Goal: Transaction & Acquisition: Purchase product/service

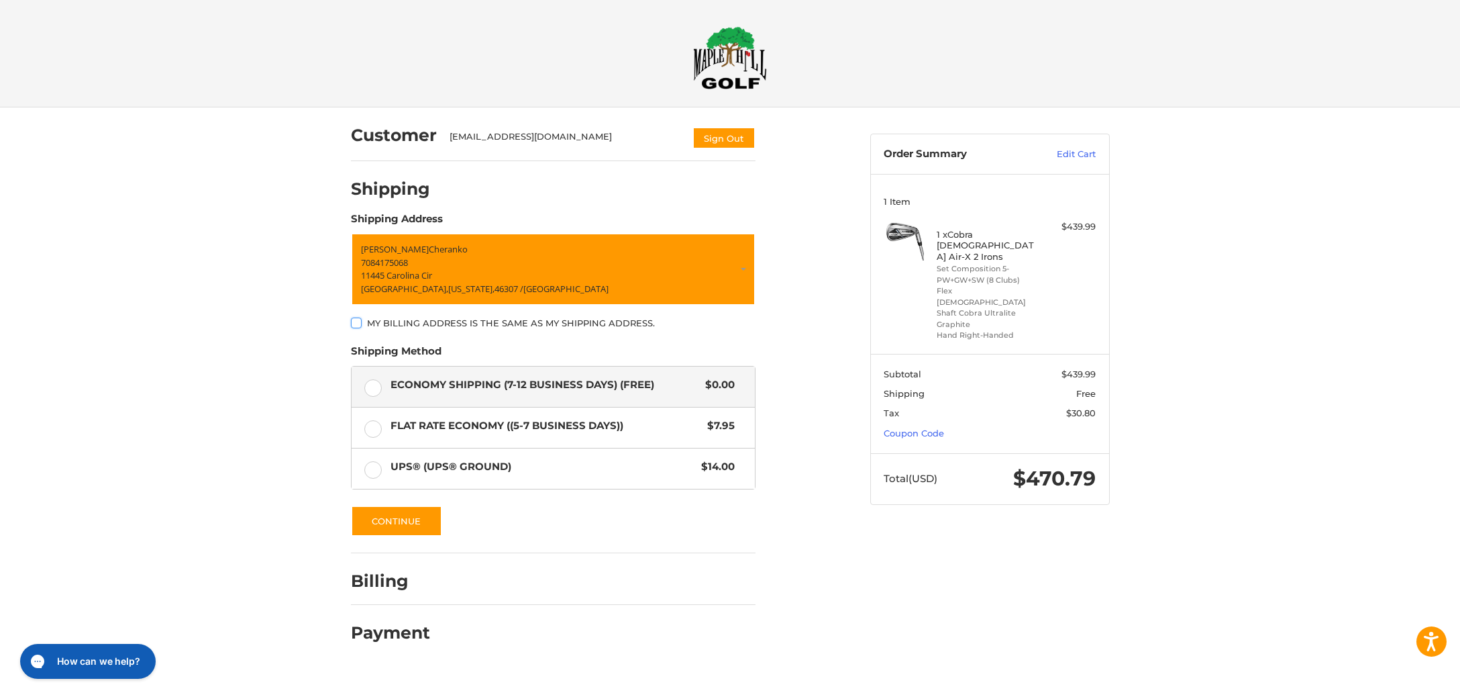
click at [0, 668] on div at bounding box center [0, 668] width 0 height 0
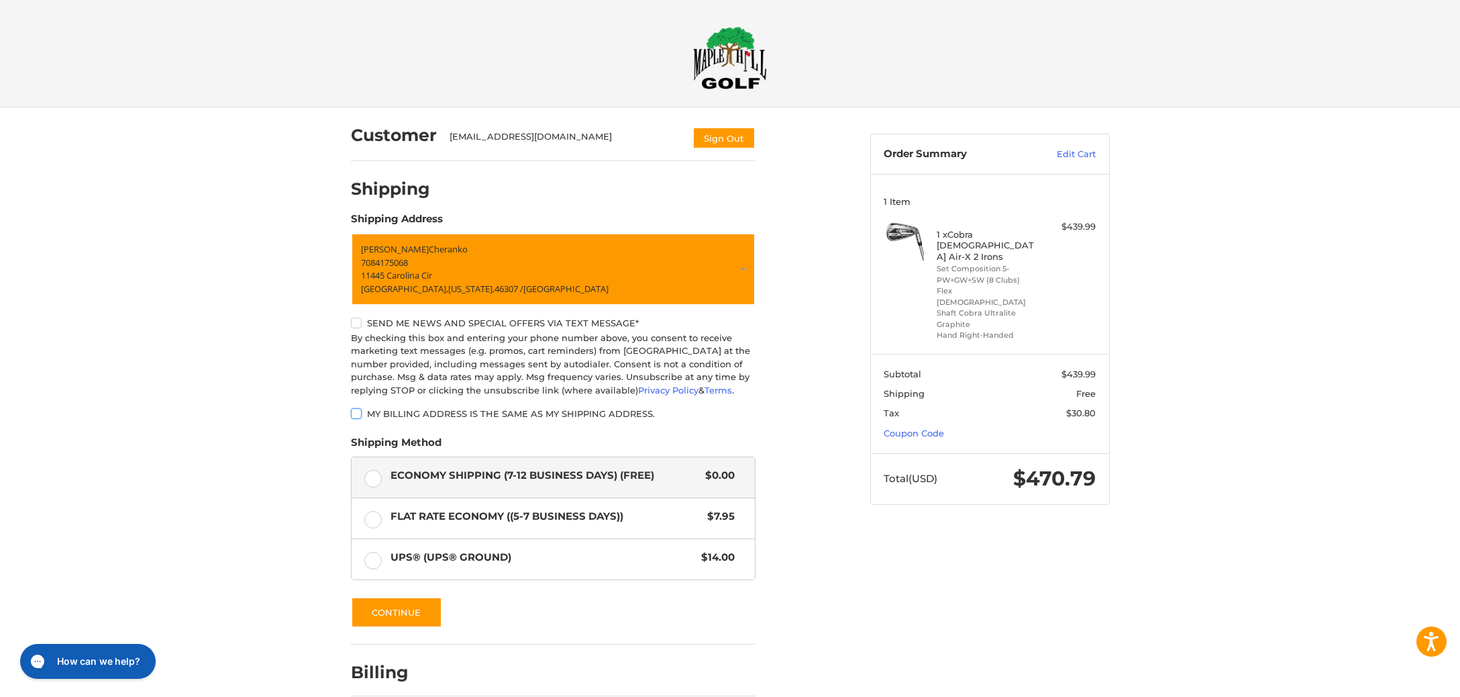
scroll to position [62, 0]
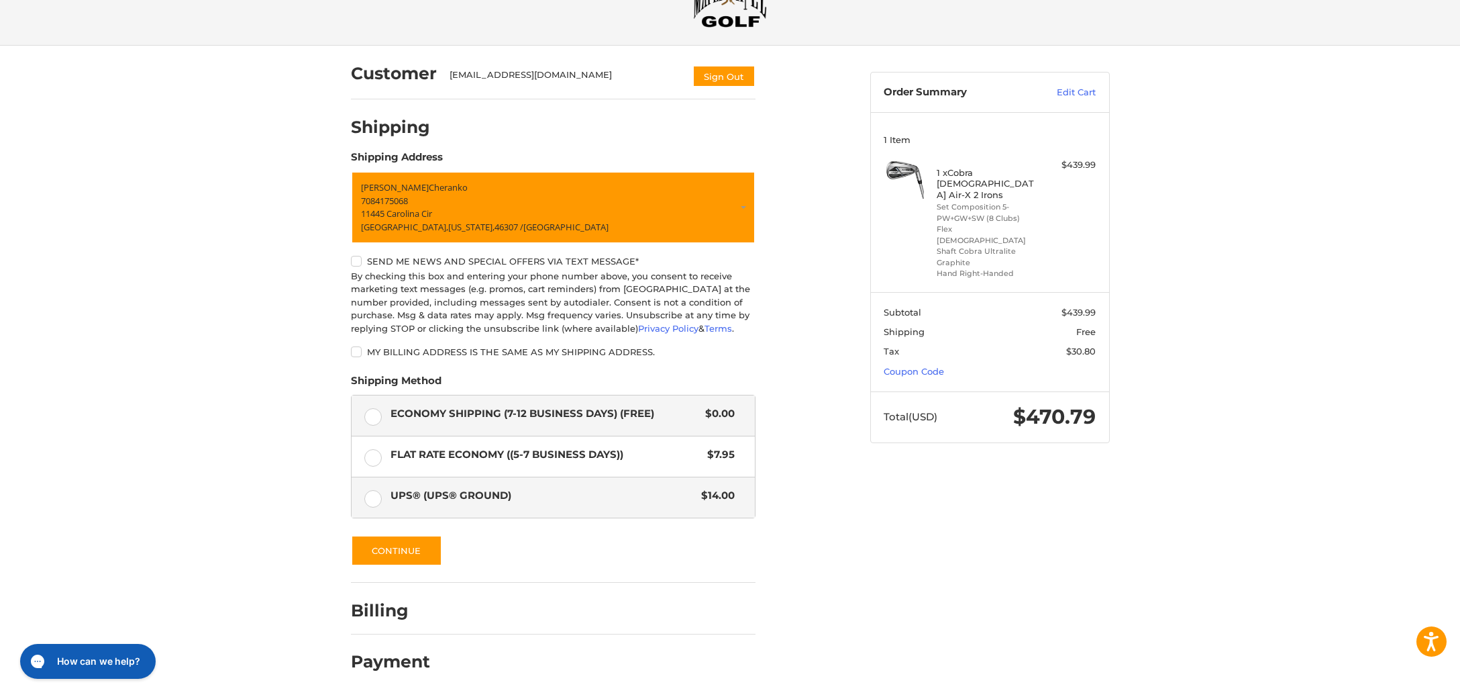
click at [462, 506] on label "UPS® (UPS® Ground) $14.00" at bounding box center [553, 497] width 403 height 40
click at [415, 561] on button "Continue" at bounding box center [396, 550] width 91 height 31
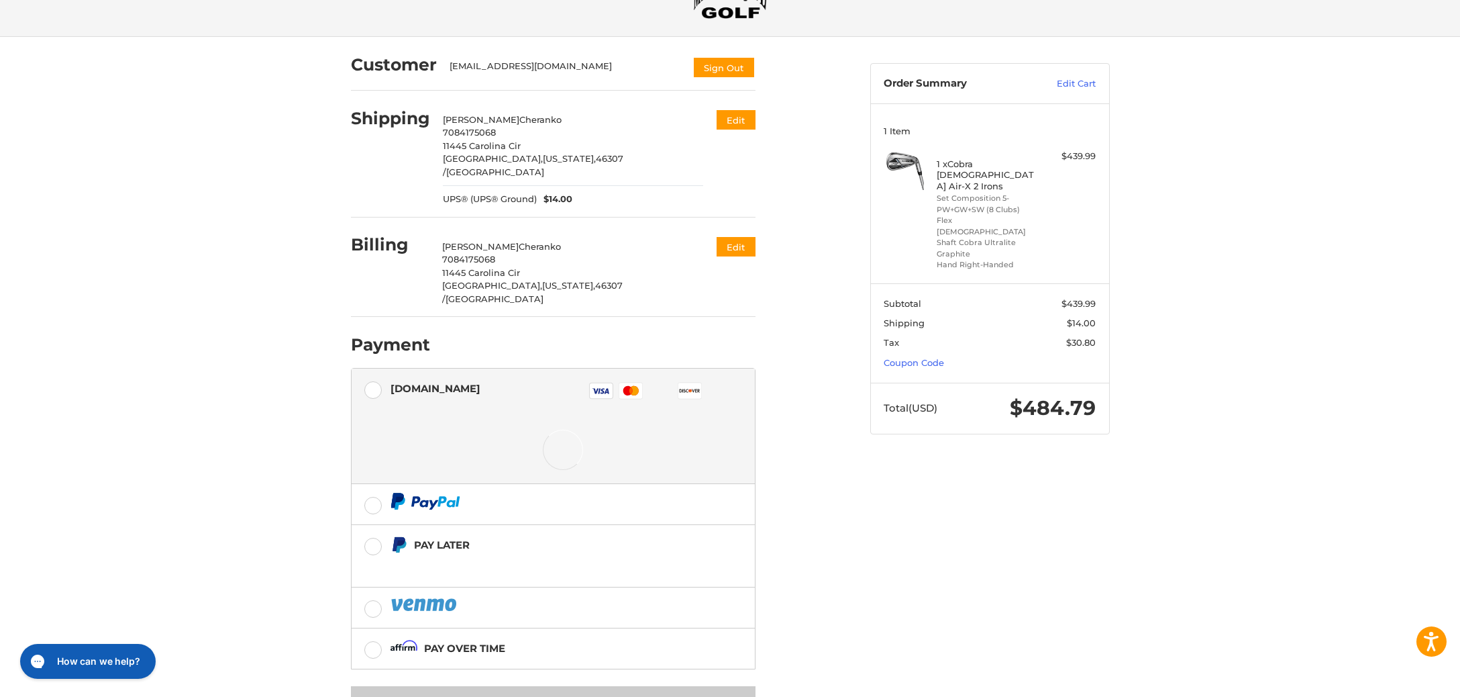
scroll to position [99, 0]
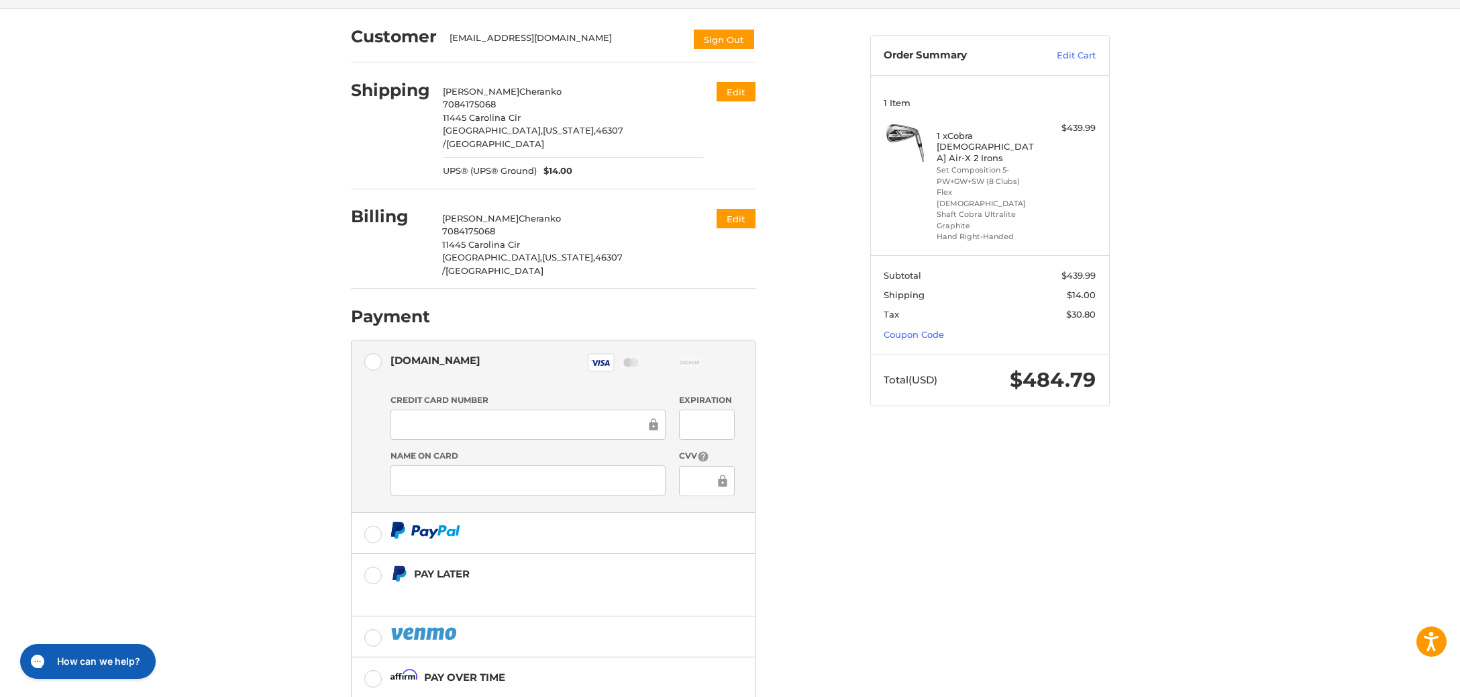
click at [844, 492] on div "Customer [EMAIL_ADDRESS][DOMAIN_NAME] Sign Out Shipping [PERSON_NAME] 708417506…" at bounding box center [600, 389] width 519 height 760
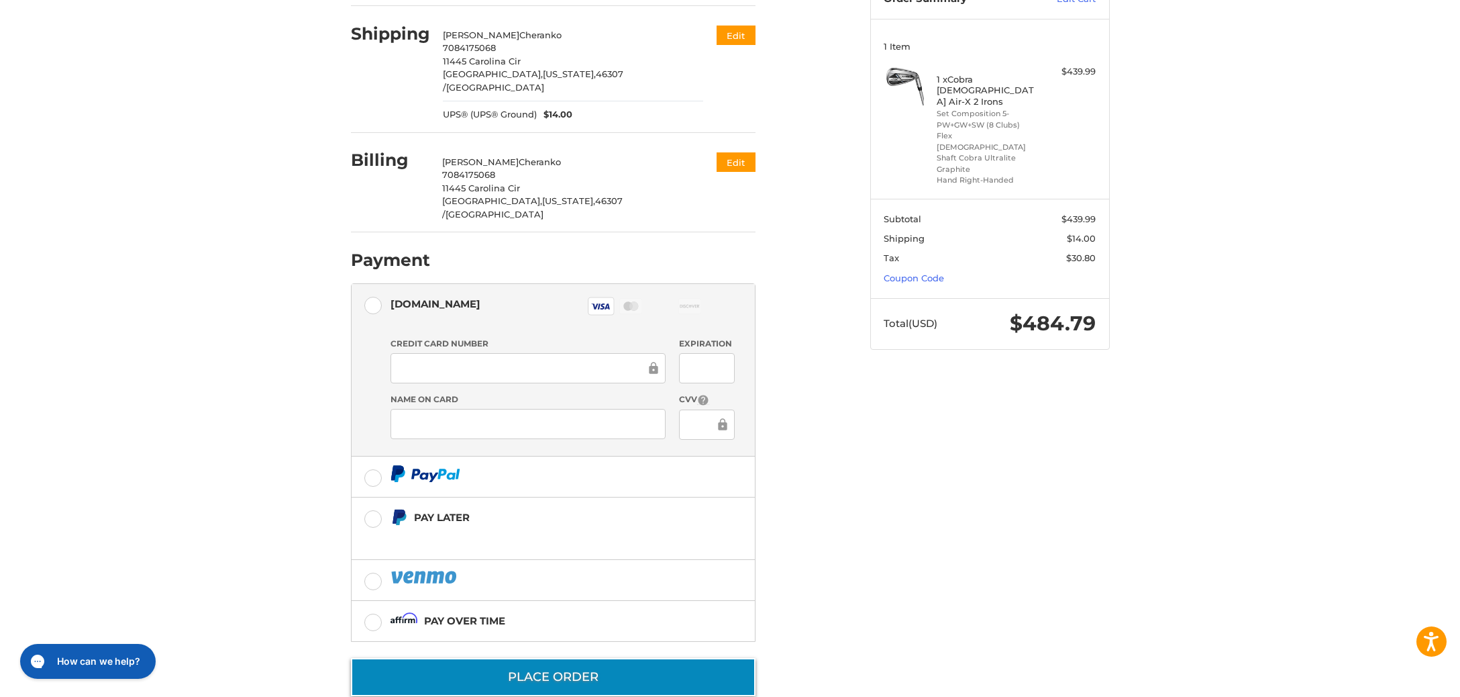
click at [638, 658] on button "Place Order" at bounding box center [553, 677] width 405 height 38
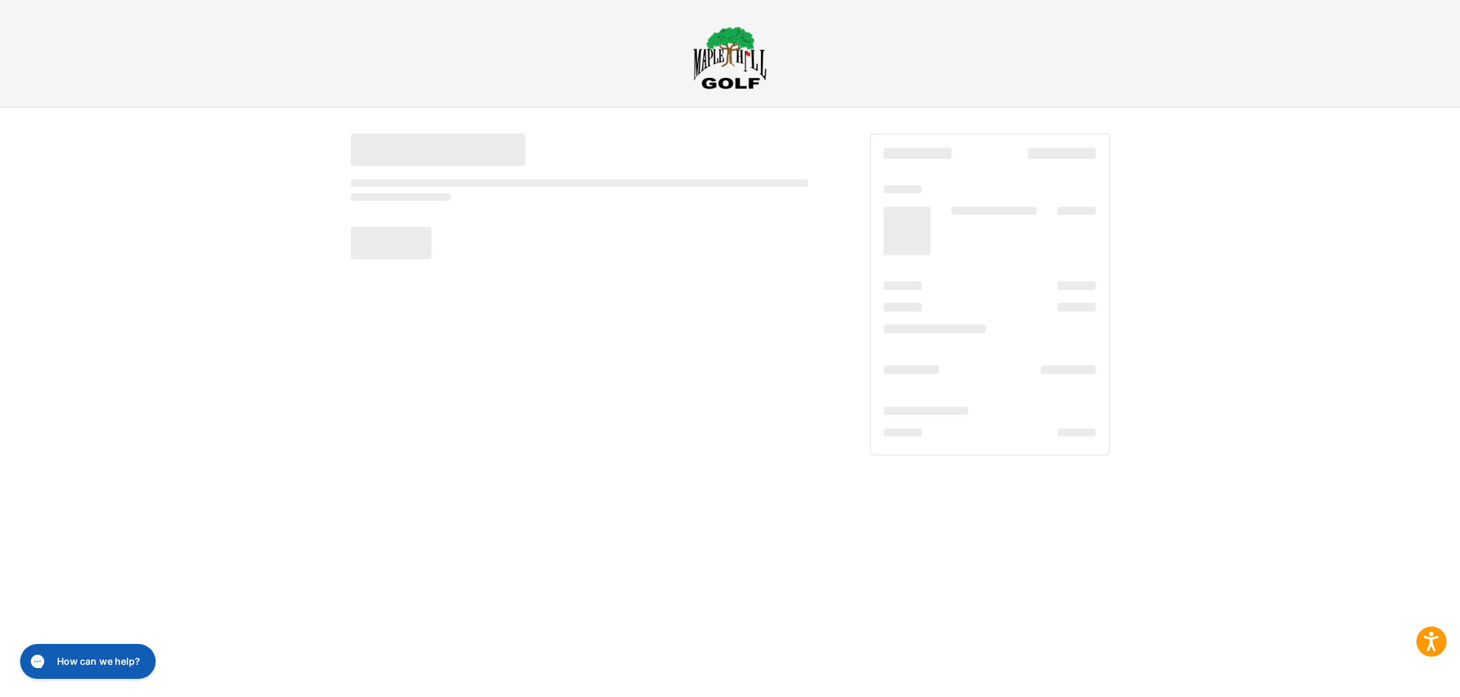
scroll to position [0, 0]
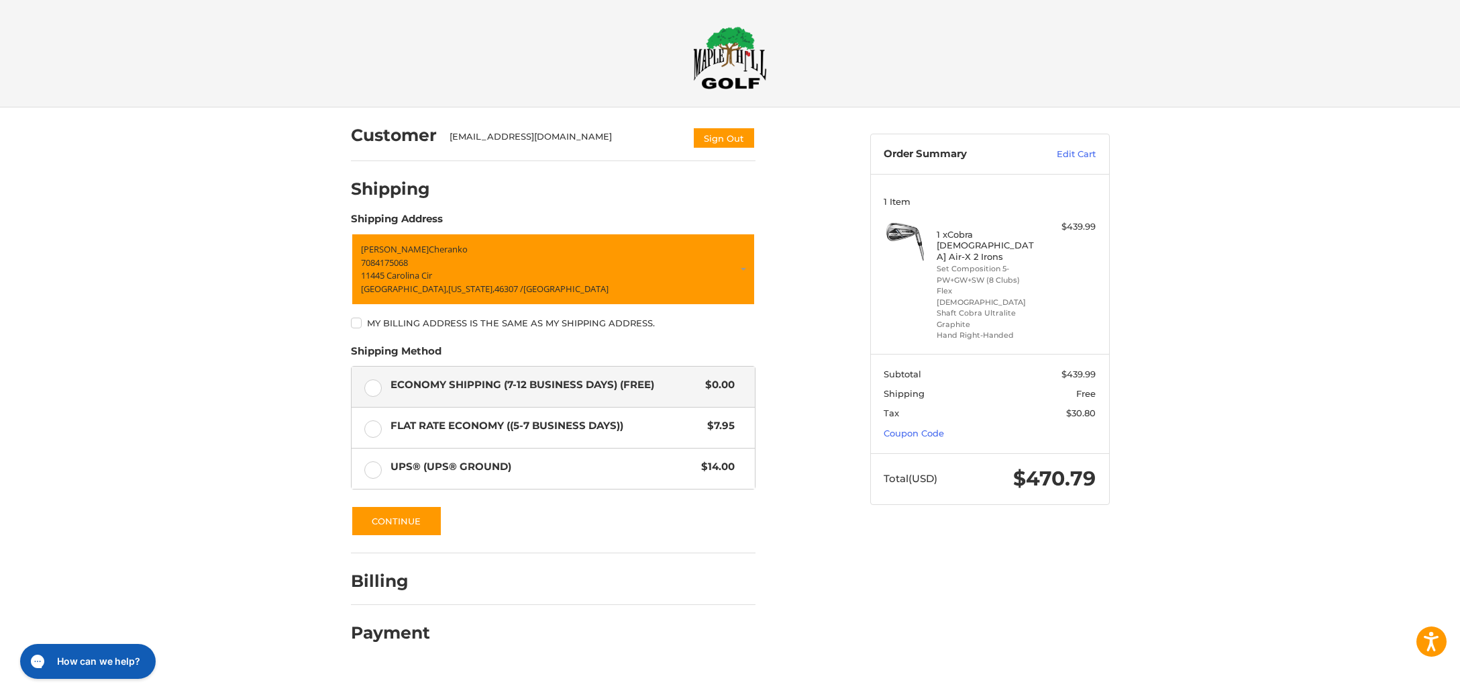
click at [1256, 452] on div "Customer [EMAIL_ADDRESS][DOMAIN_NAME] Sign Out Shipping Shipping Address [PERSO…" at bounding box center [730, 387] width 1460 height 560
click at [0, 668] on div at bounding box center [0, 668] width 0 height 0
click at [933, 427] on link "Coupon Code" at bounding box center [914, 432] width 60 height 11
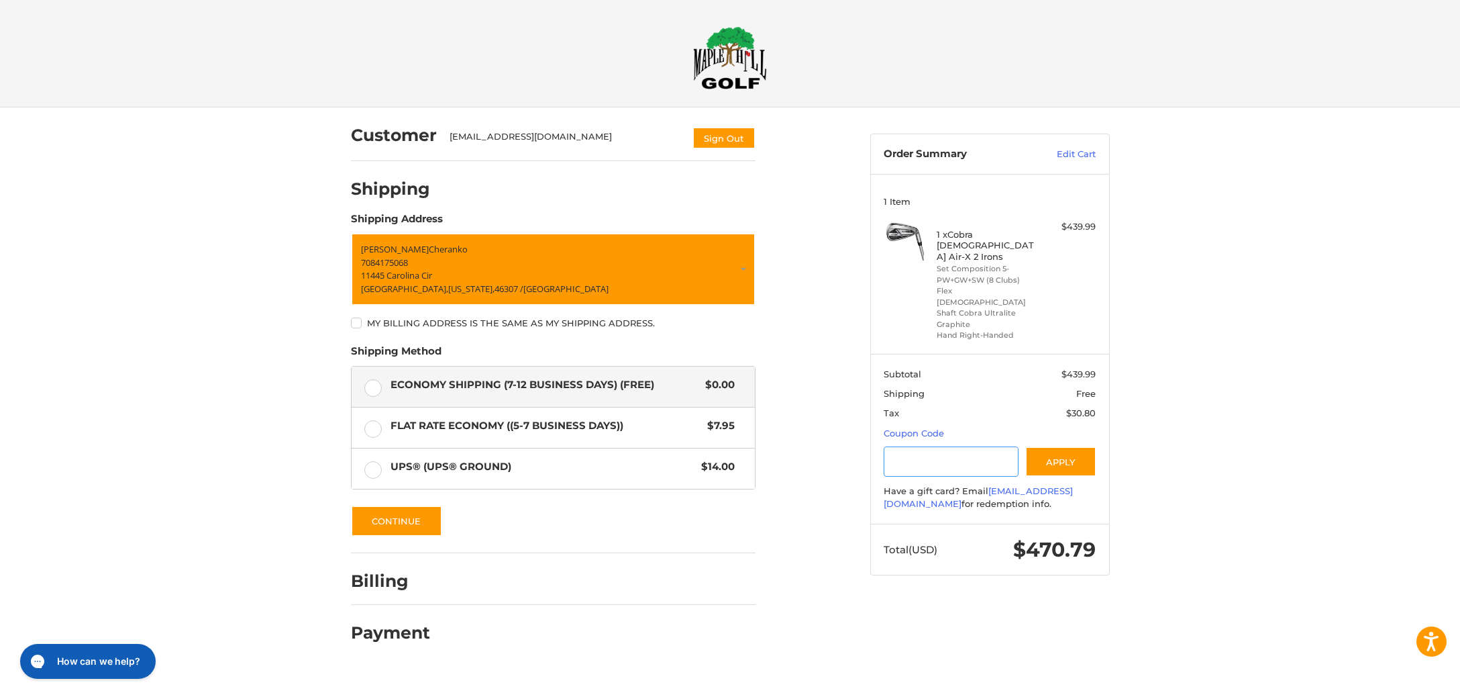
click at [991, 446] on input "Gift Certificate or Coupon Code" at bounding box center [951, 461] width 135 height 30
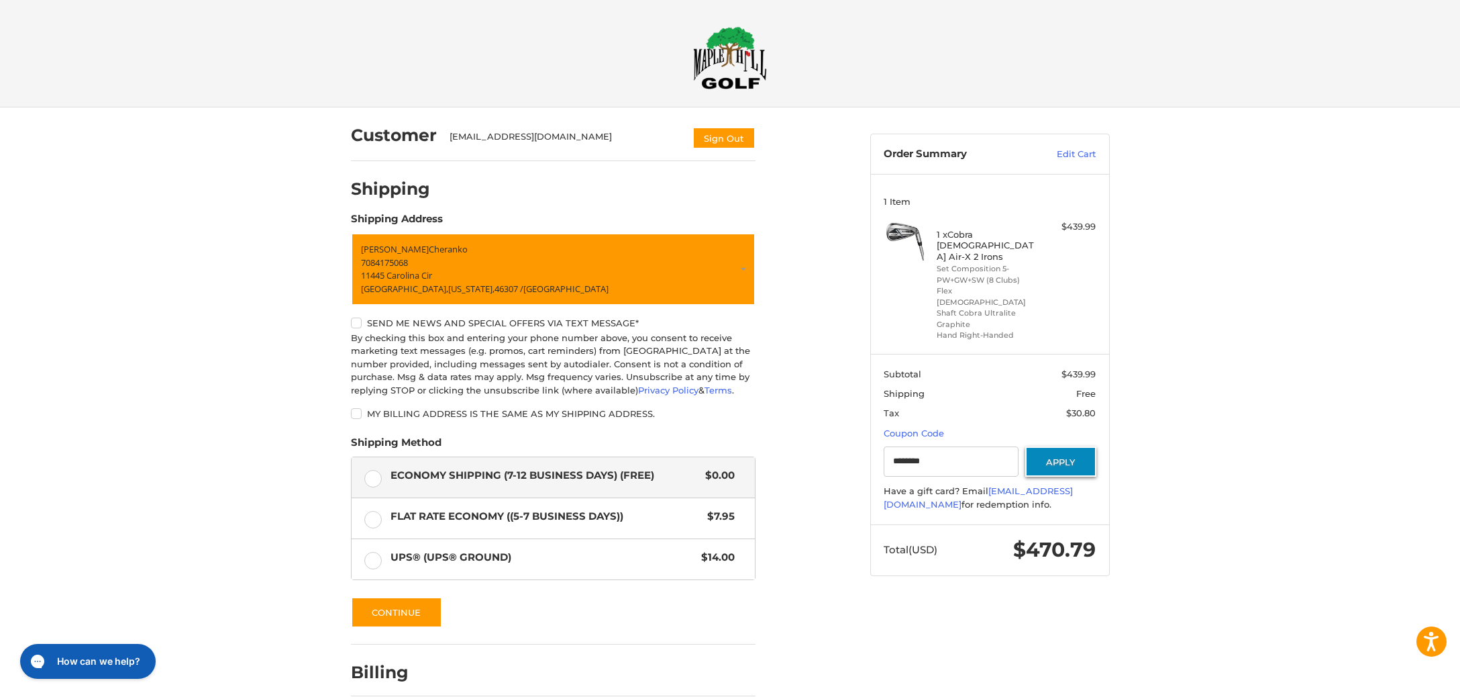
click at [1066, 446] on button "Apply" at bounding box center [1060, 461] width 71 height 30
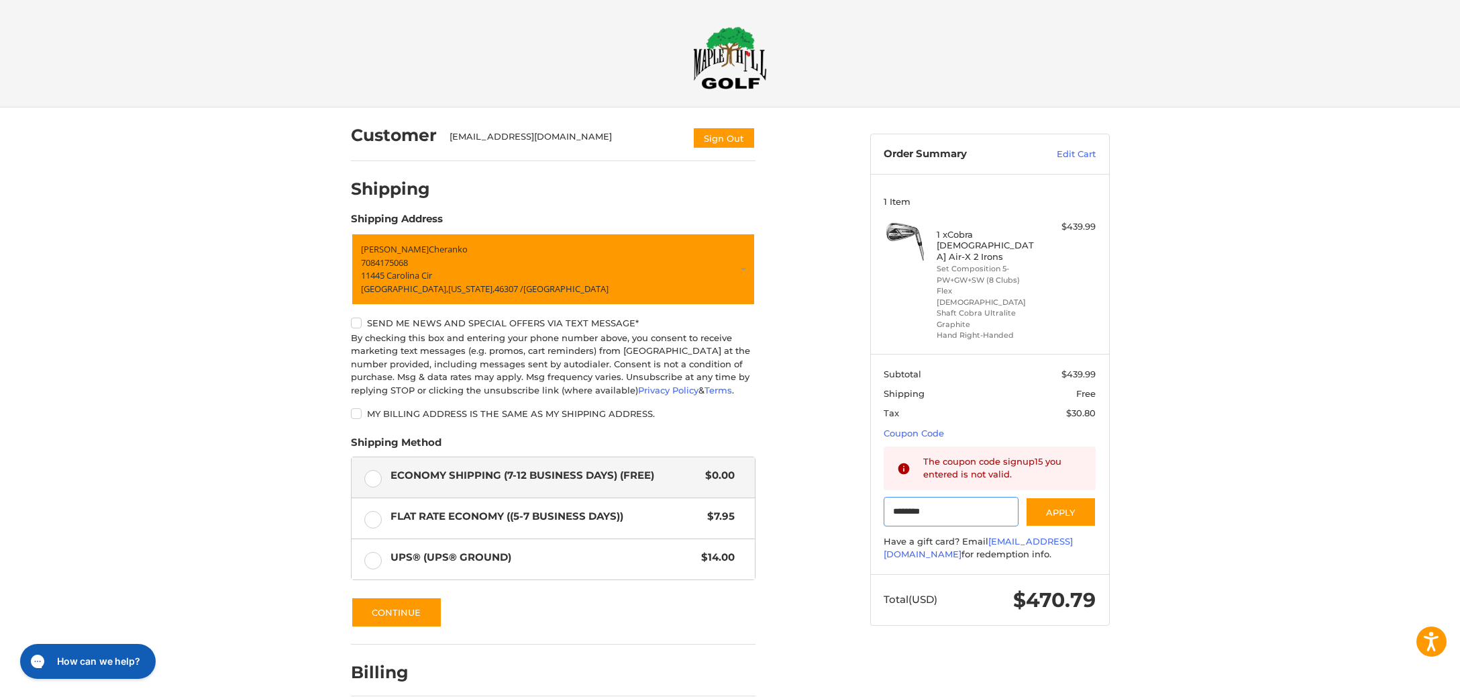
drag, startPoint x: 992, startPoint y: 480, endPoint x: 813, endPoint y: 504, distance: 180.8
click at [884, 503] on input "********" at bounding box center [951, 512] width 135 height 30
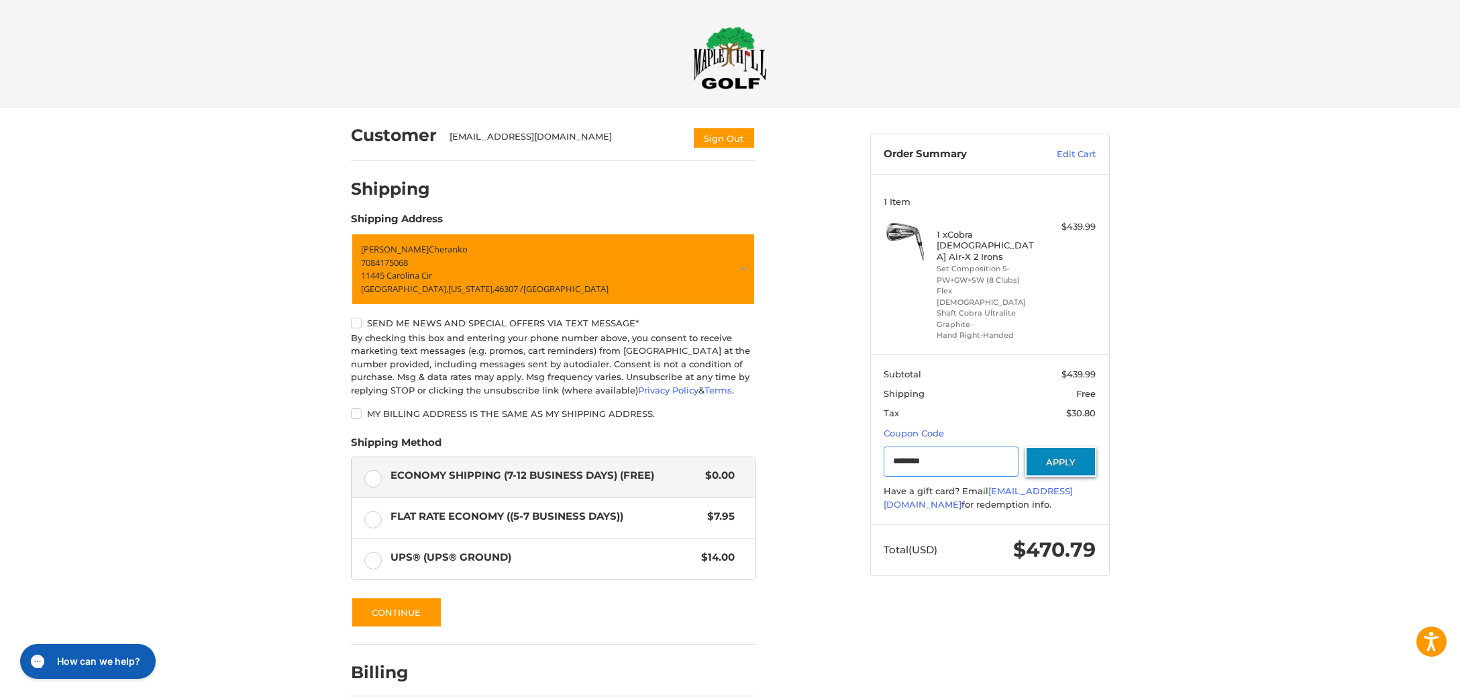
type input "********"
click at [1088, 446] on button "Apply" at bounding box center [1060, 461] width 71 height 30
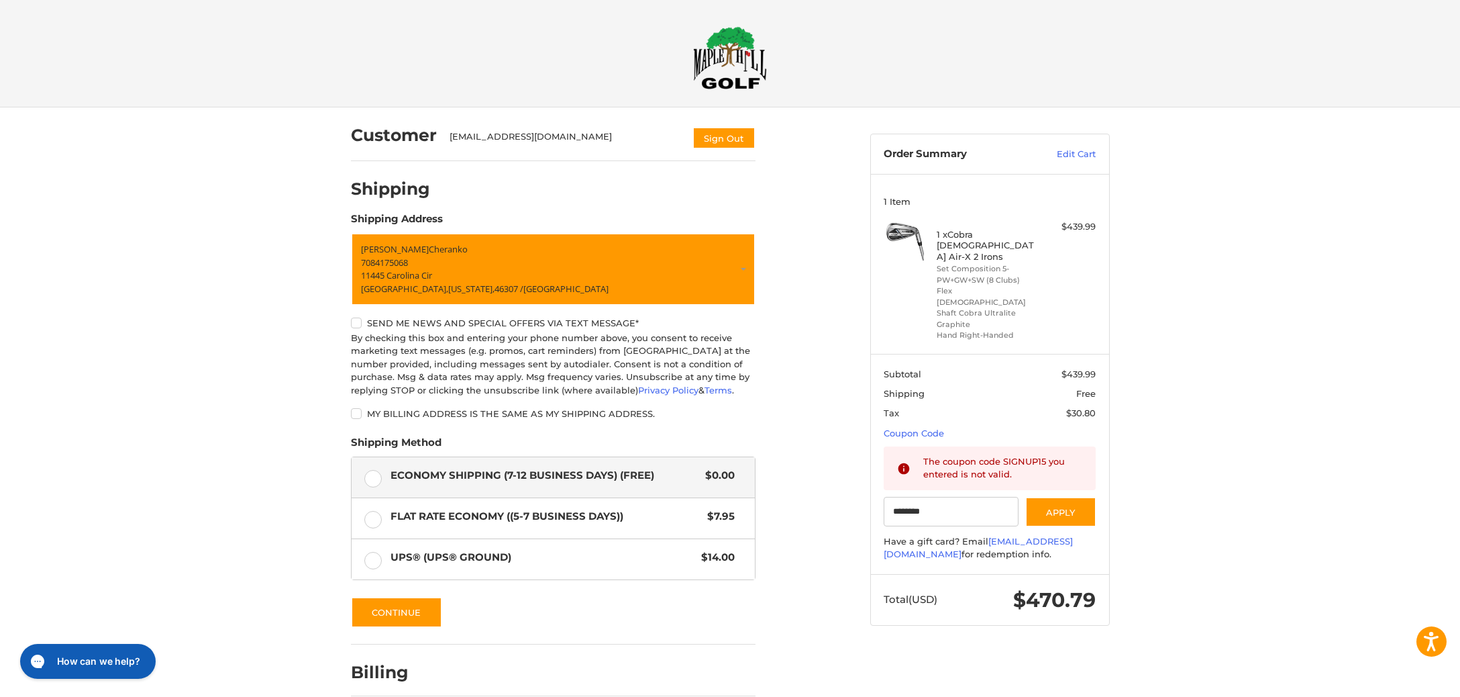
click at [721, 48] on img at bounding box center [730, 57] width 74 height 63
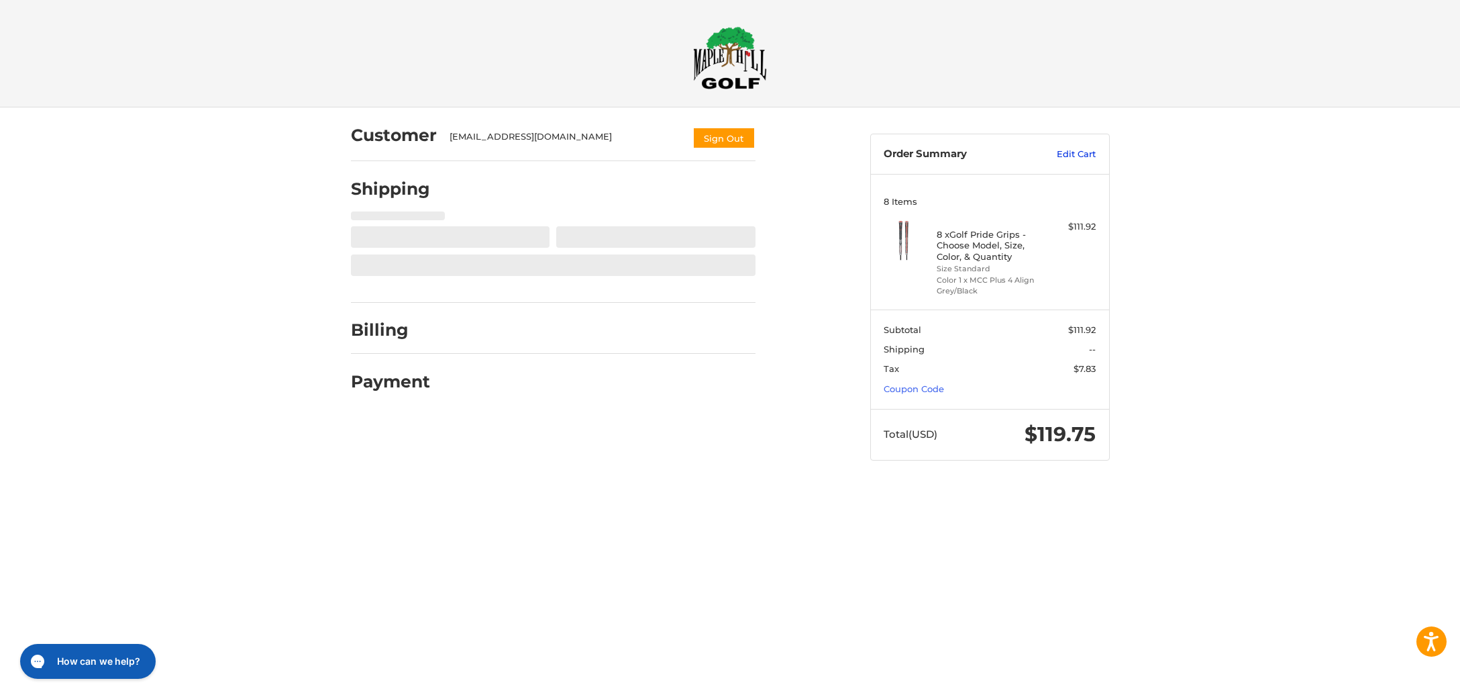
click at [1084, 152] on link "Edit Cart" at bounding box center [1062, 154] width 68 height 13
